Goal: Task Accomplishment & Management: Manage account settings

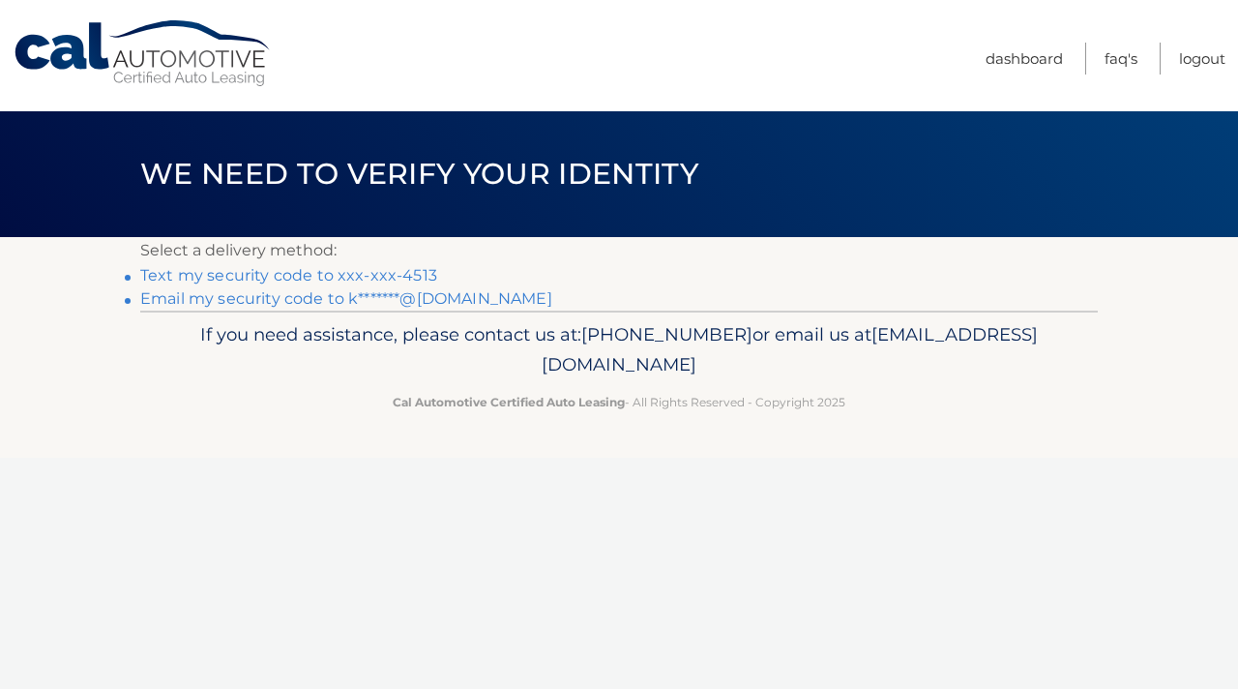
click at [275, 280] on link "Text my security code to xxx-xxx-4513" at bounding box center [288, 275] width 297 height 18
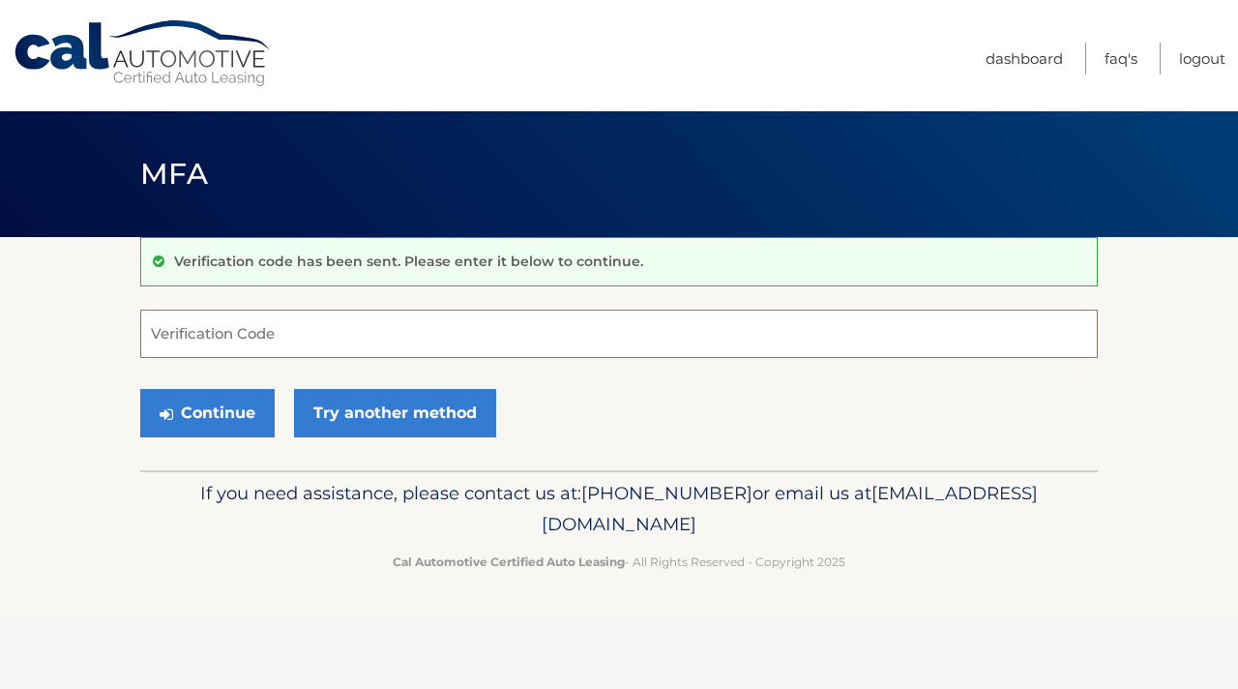
click at [283, 322] on input "Verification Code" at bounding box center [619, 334] width 958 height 48
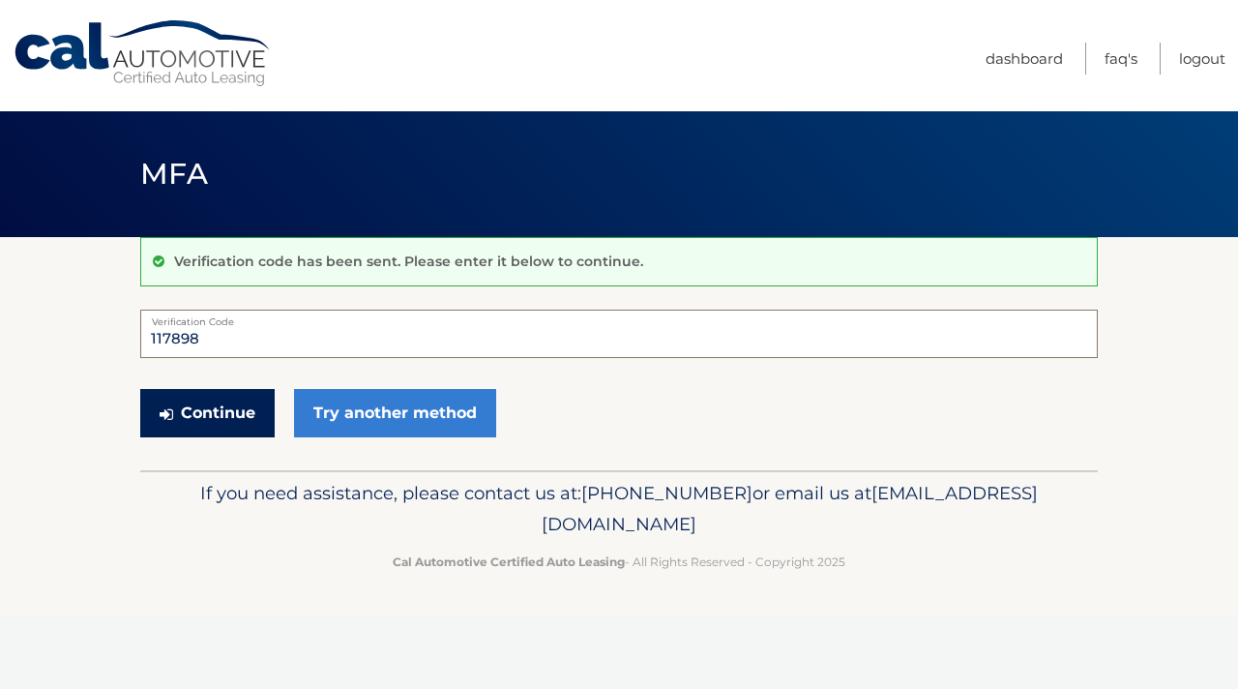
type input "117898"
click at [191, 420] on button "Continue" at bounding box center [207, 413] width 134 height 48
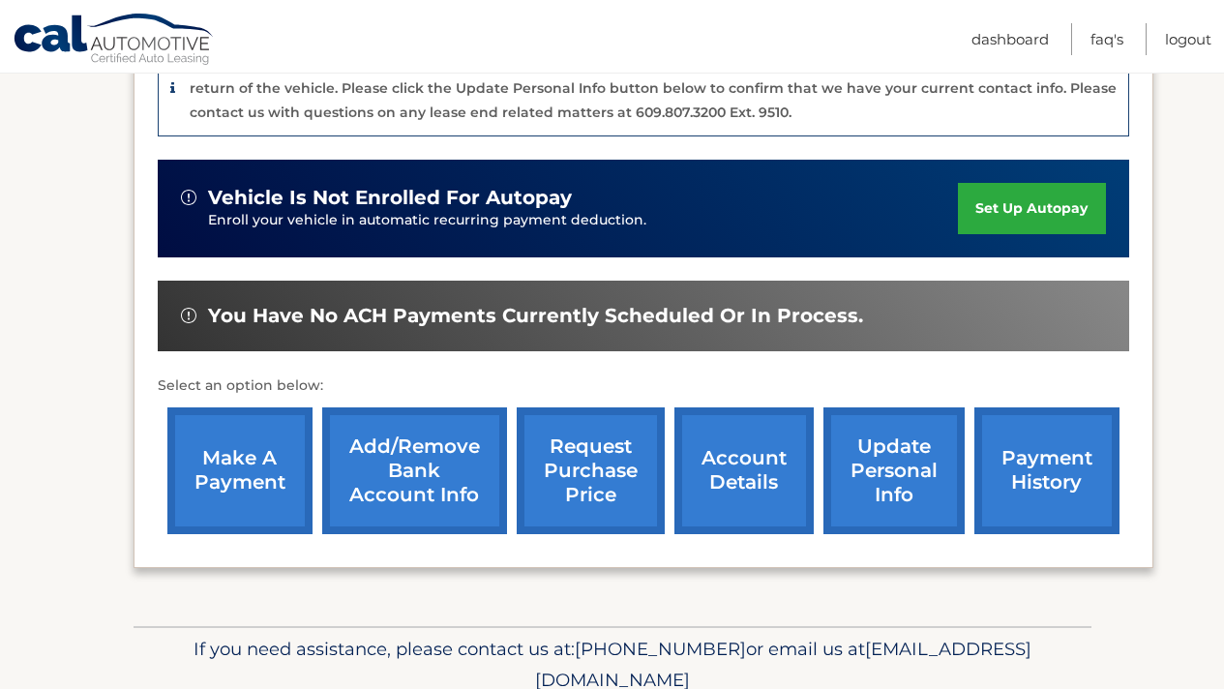
scroll to position [539, 0]
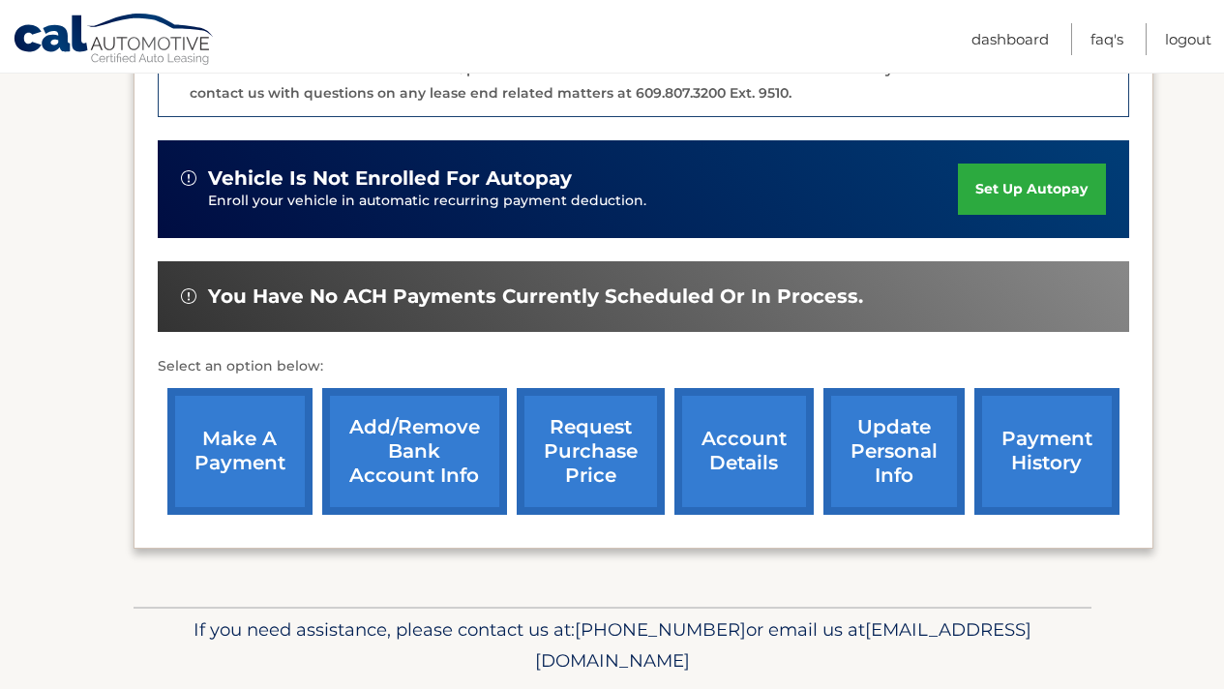
click at [244, 452] on link "make a payment" at bounding box center [239, 451] width 145 height 127
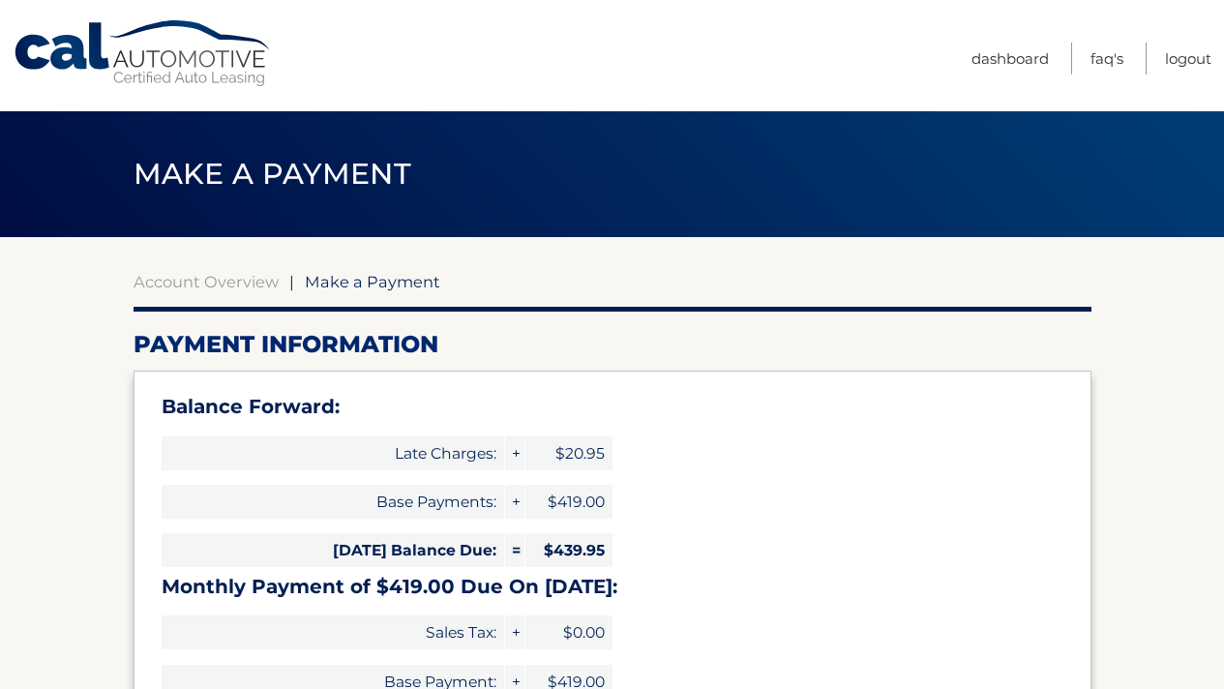
select select "NTIyOTBiZjUtYjIwZC00ZDUwLTlmMTQtOTIyMTQ2ZGIyYzVk"
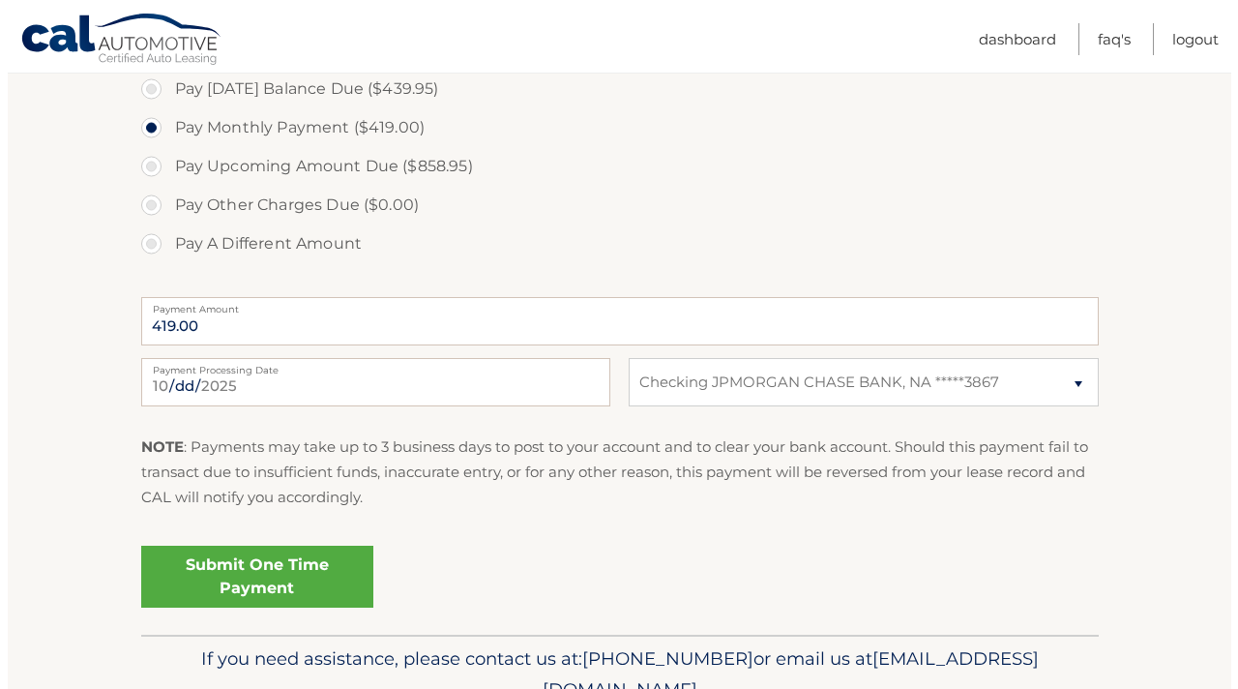
scroll to position [734, 0]
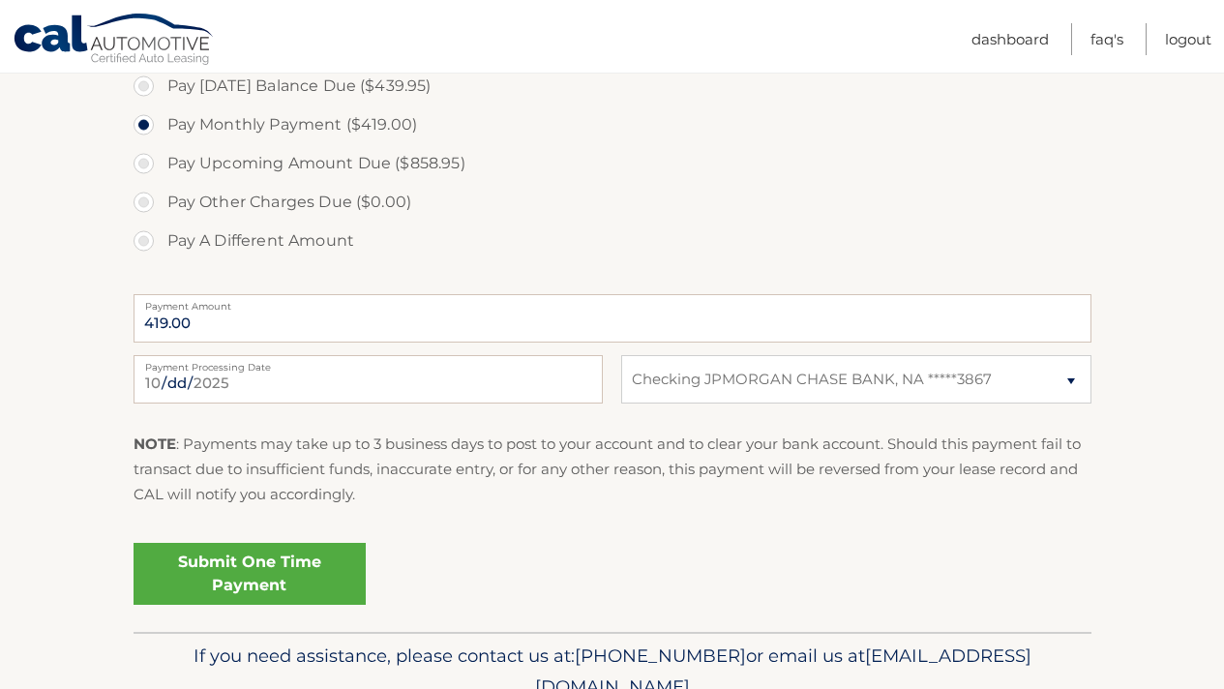
click at [256, 586] on link "Submit One Time Payment" at bounding box center [249, 574] width 232 height 62
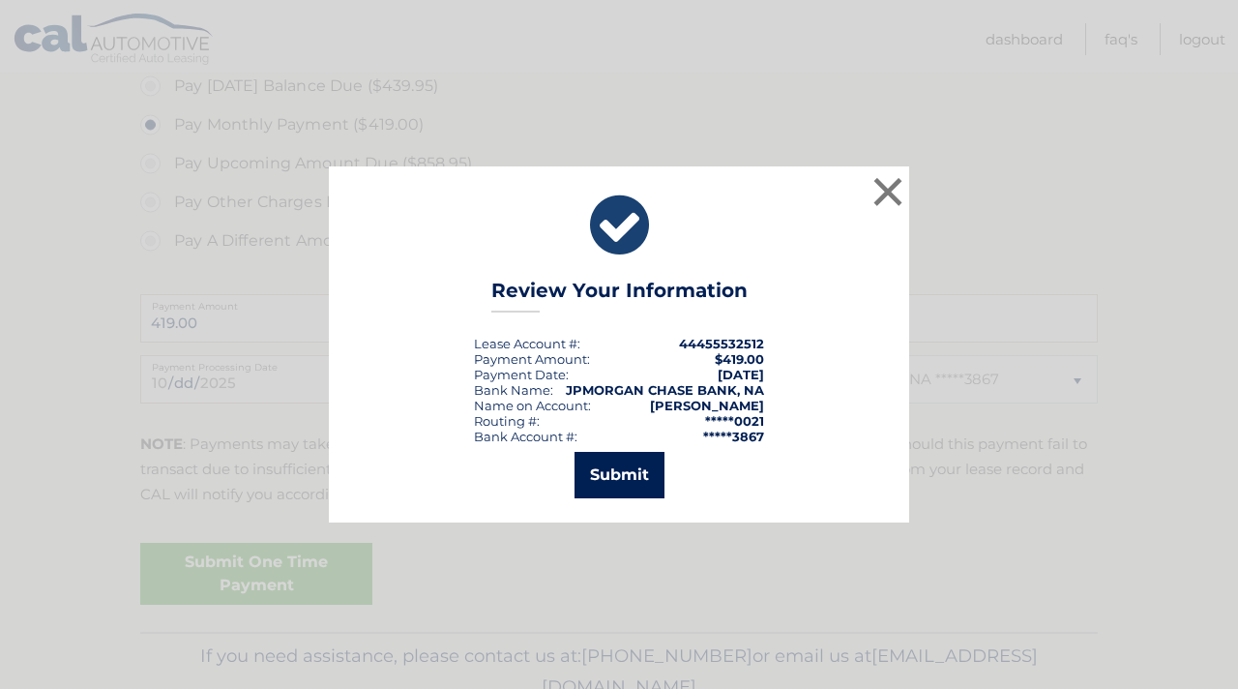
click at [616, 474] on button "Submit" at bounding box center [620, 475] width 90 height 46
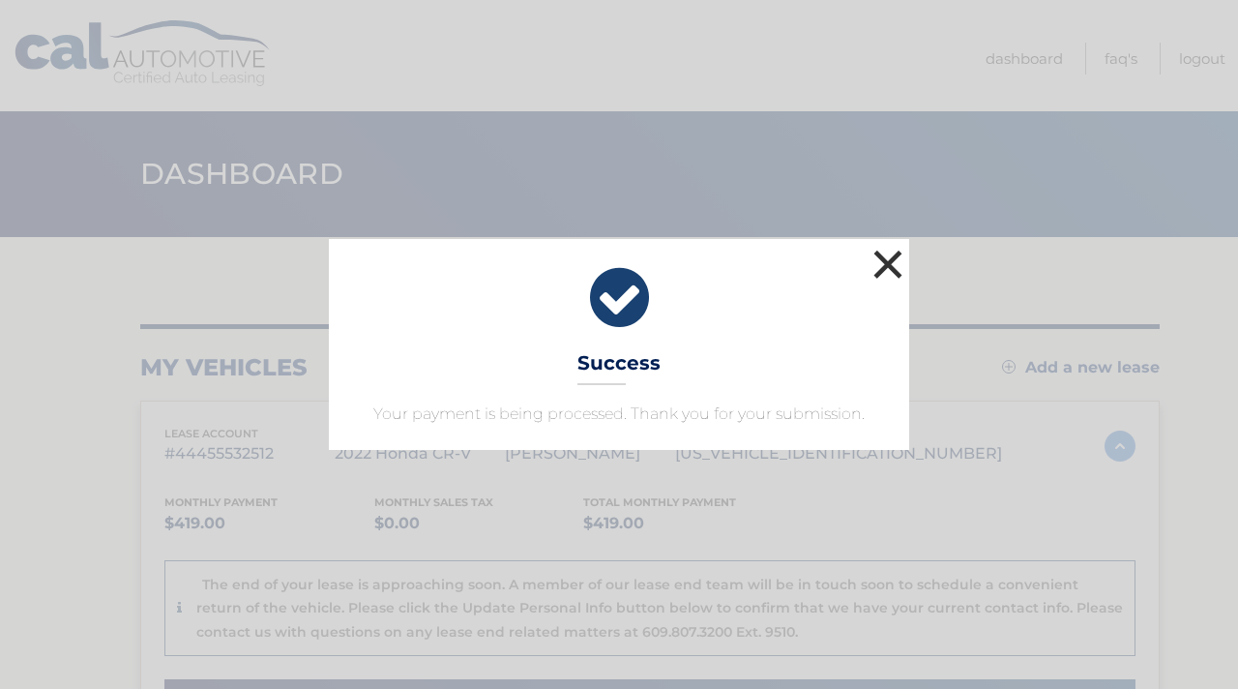
click at [886, 267] on button "×" at bounding box center [888, 264] width 39 height 39
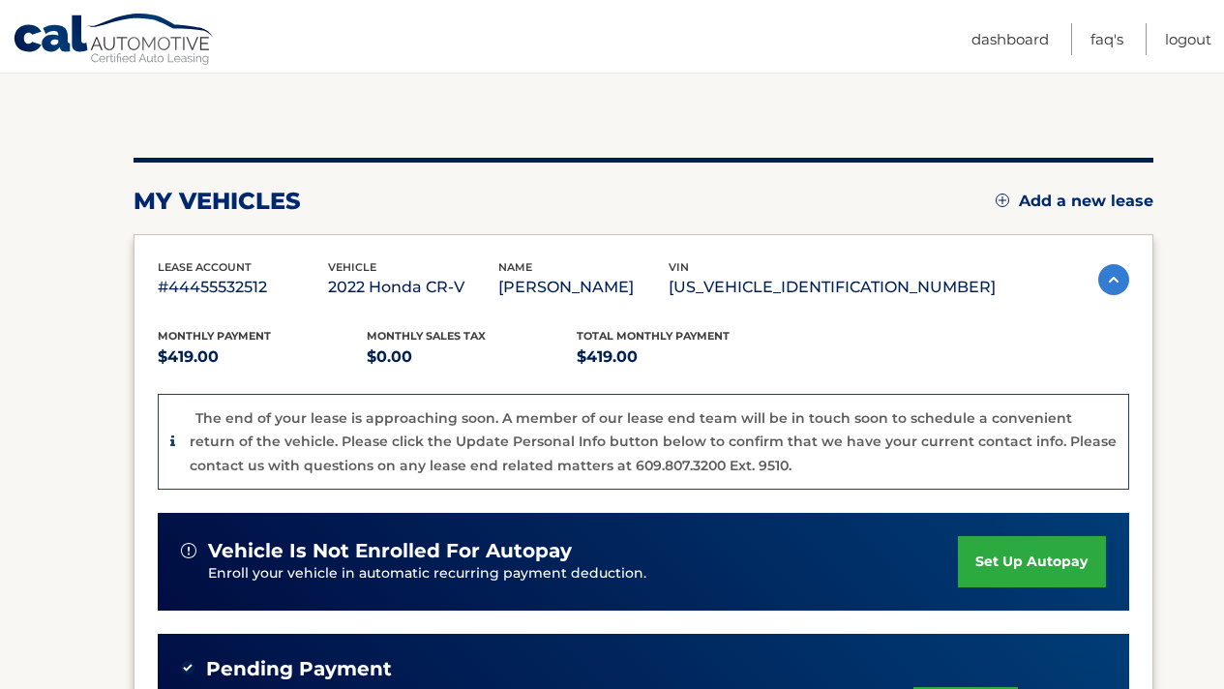
scroll to position [186, 0]
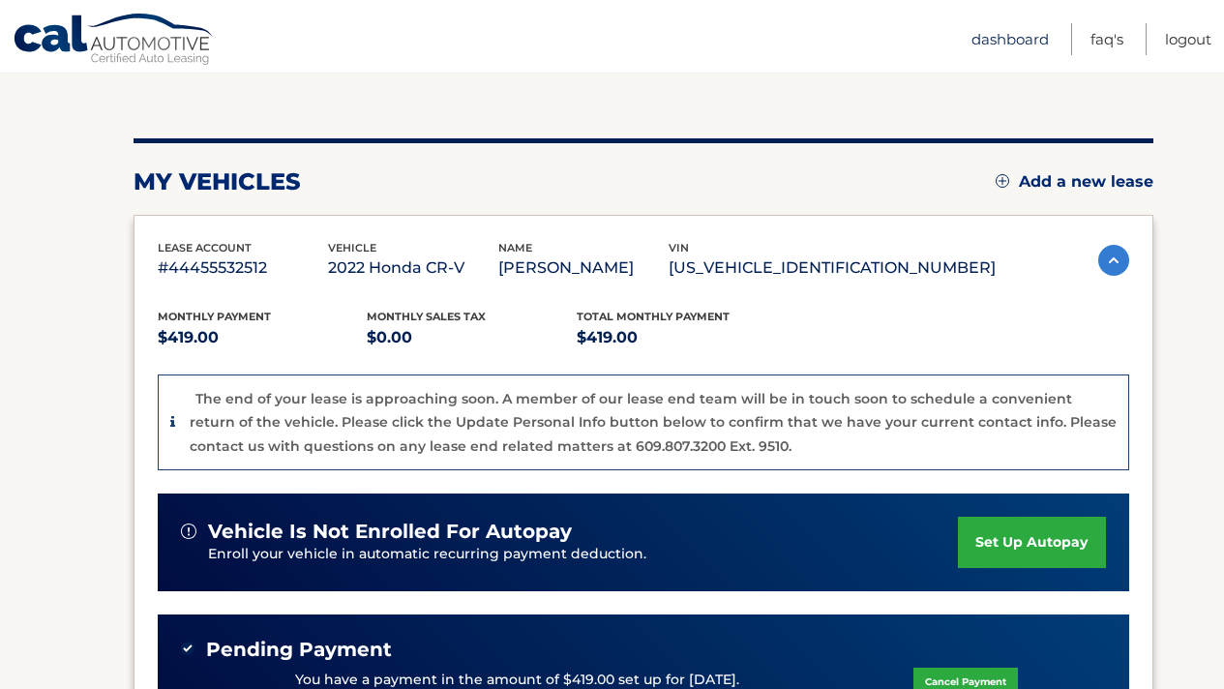
click at [1007, 42] on link "Dashboard" at bounding box center [1009, 39] width 77 height 32
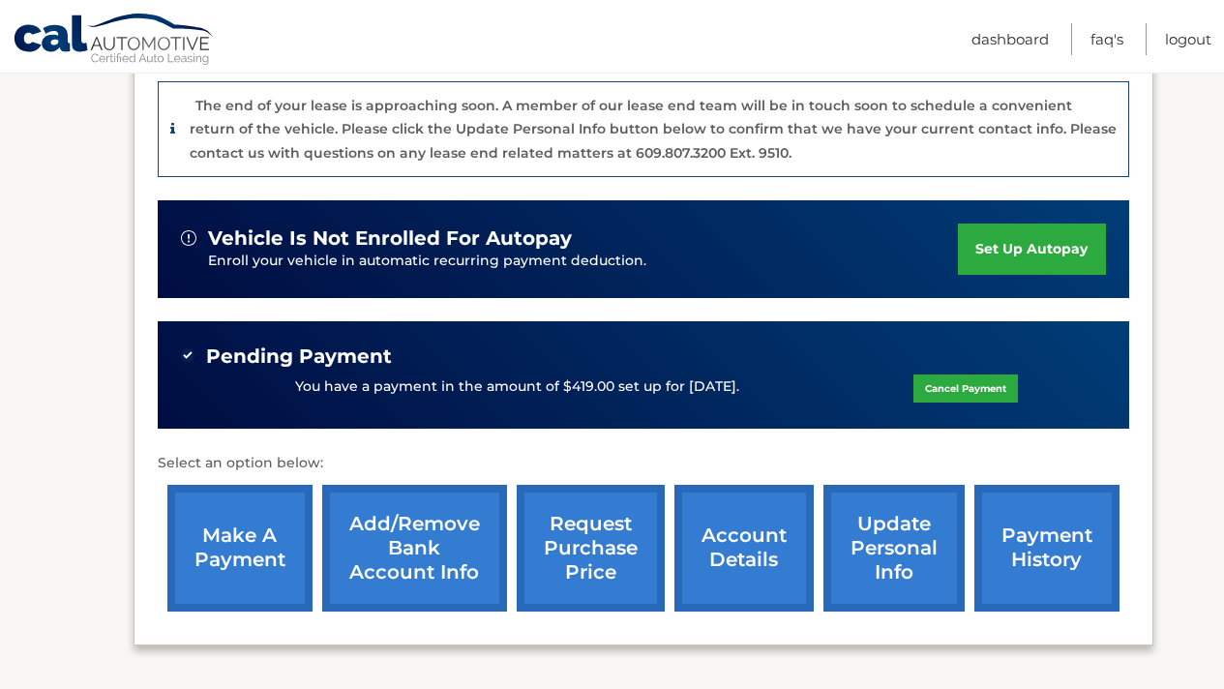
scroll to position [475, 0]
